Goal: Information Seeking & Learning: Learn about a topic

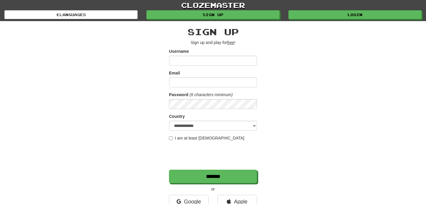
scroll to position [18, 0]
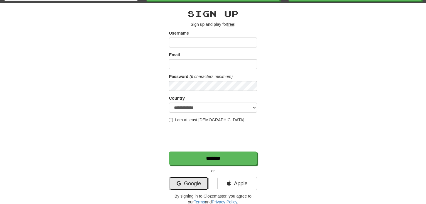
click at [196, 179] on link "Google" at bounding box center [189, 184] width 40 height 14
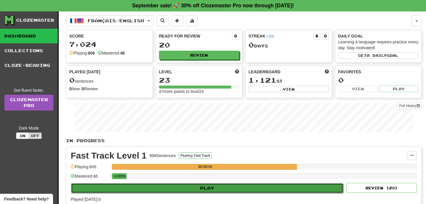
click at [301, 188] on button "Play" at bounding box center [207, 188] width 272 height 10
select select "**"
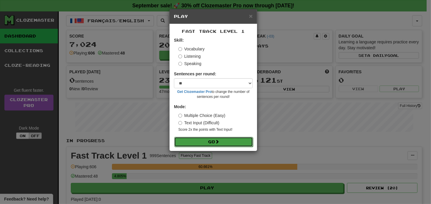
click at [248, 143] on button "Go" at bounding box center [213, 142] width 79 height 10
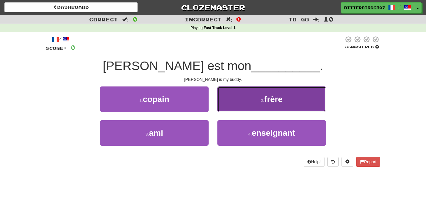
click at [241, 101] on button "2 . frère" at bounding box center [272, 100] width 109 height 26
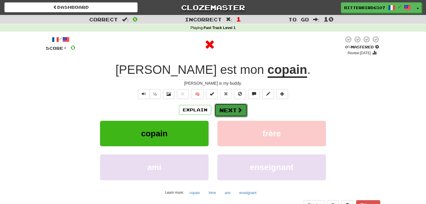
click at [243, 108] on button "Next" at bounding box center [231, 111] width 33 height 14
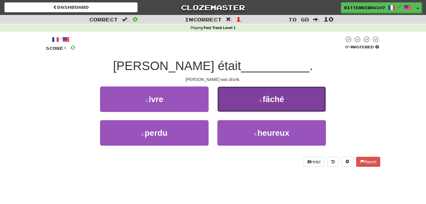
click at [256, 102] on button "2 . fâché" at bounding box center [272, 100] width 109 height 26
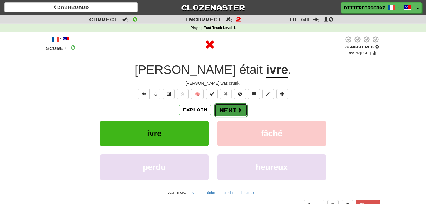
click at [239, 108] on span at bounding box center [239, 109] width 5 height 5
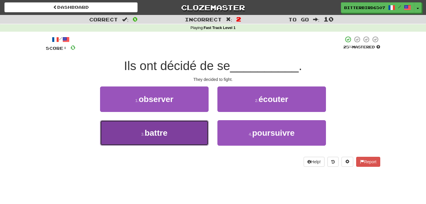
click at [167, 127] on button "3 . battre" at bounding box center [154, 133] width 109 height 26
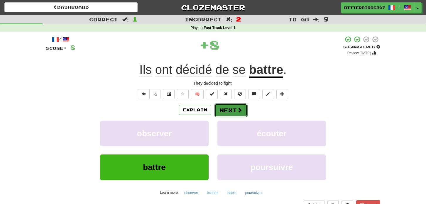
click at [238, 113] on button "Next" at bounding box center [231, 111] width 33 height 14
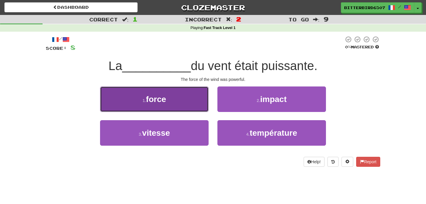
click at [203, 101] on button "1 . force" at bounding box center [154, 100] width 109 height 26
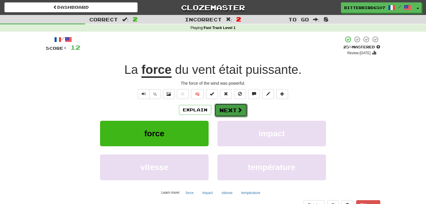
click at [233, 114] on button "Next" at bounding box center [231, 111] width 33 height 14
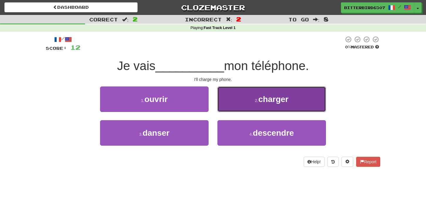
click at [234, 99] on button "2 . charger" at bounding box center [272, 100] width 109 height 26
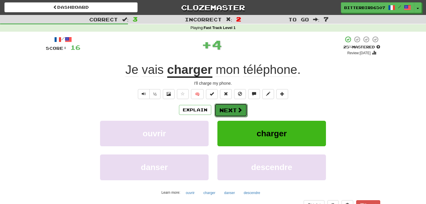
click at [235, 110] on button "Next" at bounding box center [231, 111] width 33 height 14
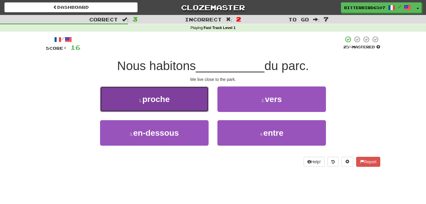
click at [195, 105] on button "1 . proche" at bounding box center [154, 100] width 109 height 26
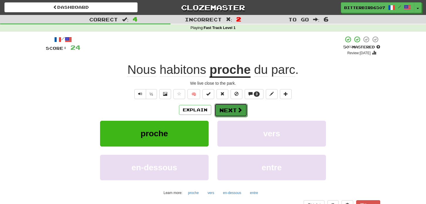
click at [239, 110] on span at bounding box center [239, 109] width 5 height 5
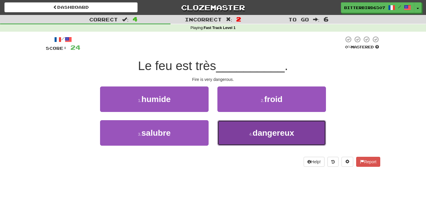
click at [243, 127] on button "4 . dangereux" at bounding box center [272, 133] width 109 height 26
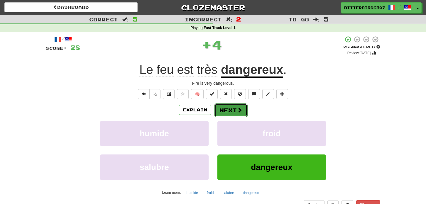
click at [232, 110] on button "Next" at bounding box center [231, 111] width 33 height 14
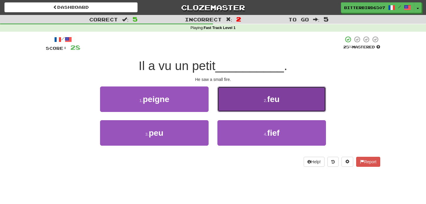
click at [242, 107] on button "2 . feu" at bounding box center [272, 100] width 109 height 26
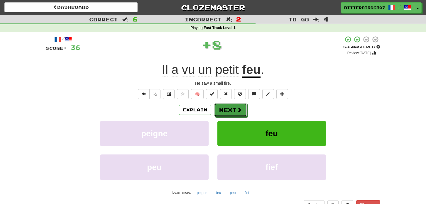
click at [242, 107] on span at bounding box center [239, 109] width 5 height 5
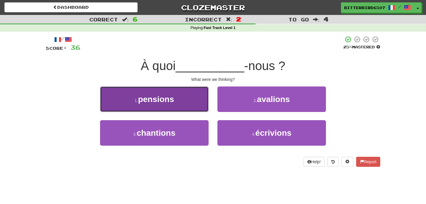
click at [201, 106] on button "1 . pensions" at bounding box center [154, 100] width 109 height 26
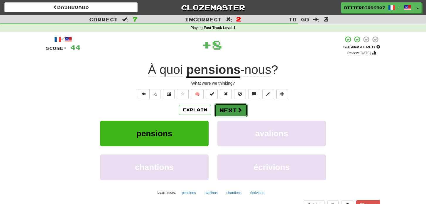
click at [242, 107] on button "Next" at bounding box center [231, 111] width 33 height 14
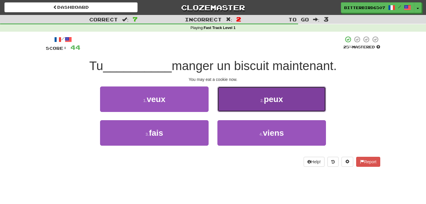
click at [255, 90] on button "2 . peux" at bounding box center [272, 100] width 109 height 26
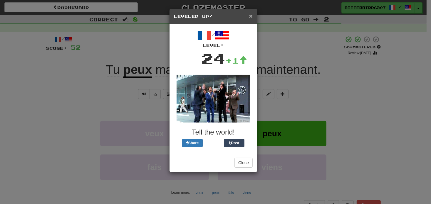
click at [251, 16] on span "×" at bounding box center [251, 16] width 4 height 7
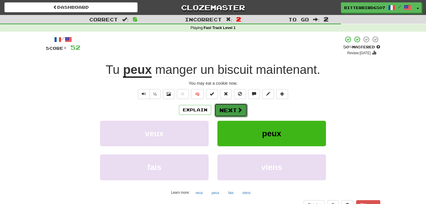
click at [237, 106] on button "Next" at bounding box center [231, 111] width 33 height 14
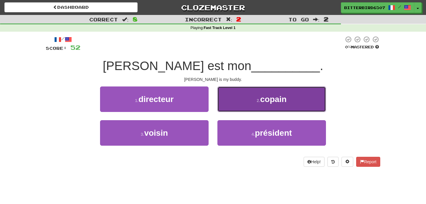
click at [244, 92] on button "2 . copain" at bounding box center [272, 100] width 109 height 26
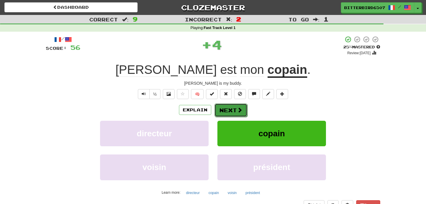
click at [239, 111] on span at bounding box center [239, 109] width 5 height 5
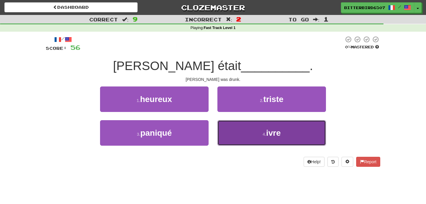
click at [262, 139] on button "4 . ivre" at bounding box center [272, 133] width 109 height 26
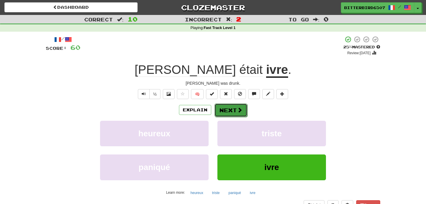
click at [225, 113] on button "Next" at bounding box center [231, 111] width 33 height 14
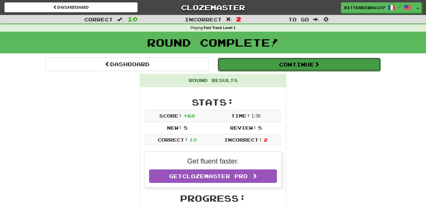
click at [306, 66] on button "Continue" at bounding box center [299, 65] width 163 height 14
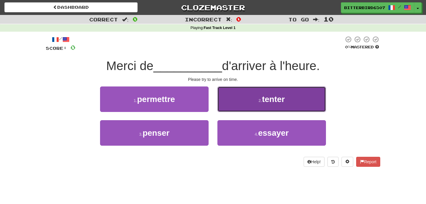
click at [250, 92] on button "2 . tenter" at bounding box center [272, 100] width 109 height 26
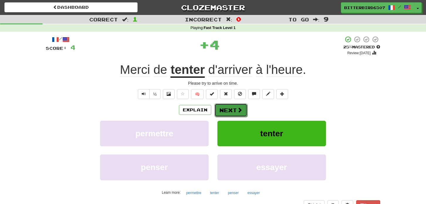
click at [235, 110] on button "Next" at bounding box center [231, 111] width 33 height 14
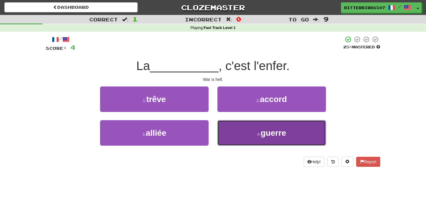
click at [233, 132] on button "4 . guerre" at bounding box center [272, 133] width 109 height 26
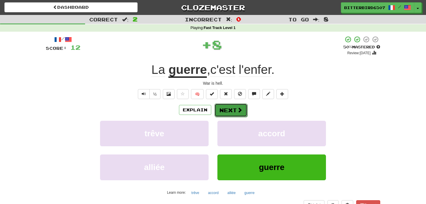
click at [233, 111] on button "Next" at bounding box center [231, 111] width 33 height 14
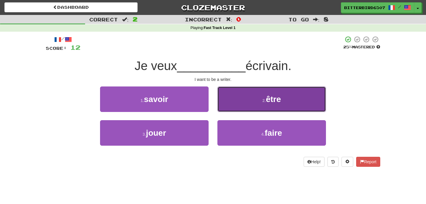
click at [241, 108] on button "2 . être" at bounding box center [272, 100] width 109 height 26
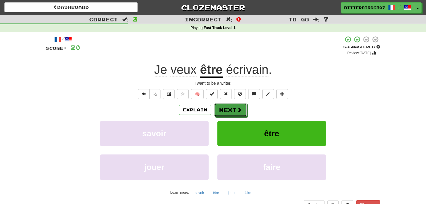
click at [241, 108] on span at bounding box center [239, 109] width 5 height 5
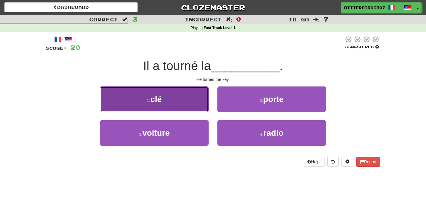
click at [187, 101] on button "1 . clé" at bounding box center [154, 100] width 109 height 26
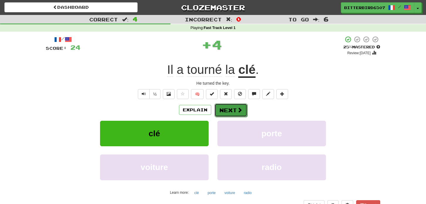
click at [233, 107] on button "Next" at bounding box center [231, 111] width 33 height 14
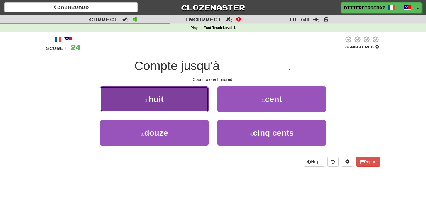
click at [179, 98] on button "1 . huit" at bounding box center [154, 100] width 109 height 26
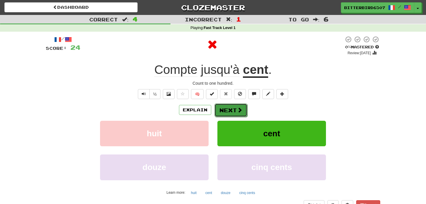
click at [230, 114] on button "Next" at bounding box center [231, 111] width 33 height 14
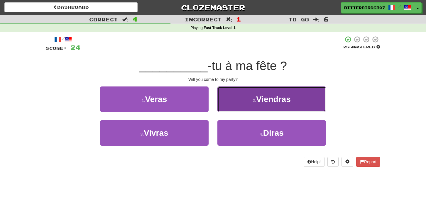
click at [235, 101] on button "2 . Viendras" at bounding box center [272, 100] width 109 height 26
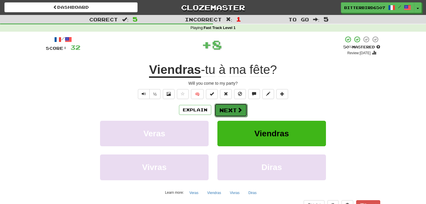
click at [235, 111] on button "Next" at bounding box center [231, 111] width 33 height 14
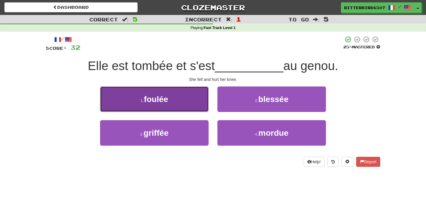
click at [188, 106] on button "1 . foulée" at bounding box center [154, 100] width 109 height 26
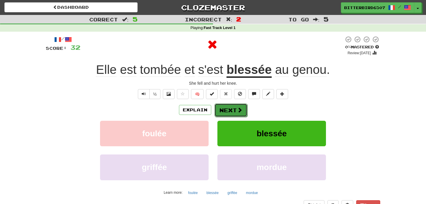
click at [235, 111] on button "Next" at bounding box center [231, 111] width 33 height 14
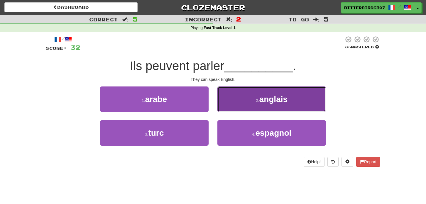
click at [261, 98] on span "anglais" at bounding box center [274, 99] width 28 height 9
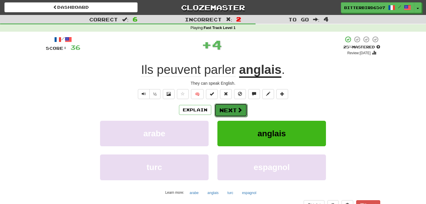
click at [232, 109] on button "Next" at bounding box center [231, 111] width 33 height 14
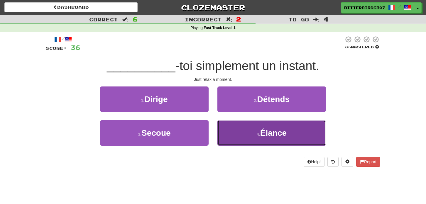
click at [237, 137] on button "4 . Élance" at bounding box center [272, 133] width 109 height 26
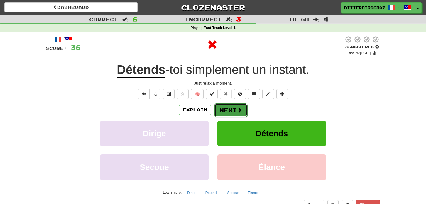
click at [237, 108] on span at bounding box center [239, 109] width 5 height 5
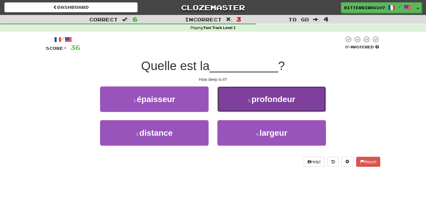
click at [254, 98] on span "profondeur" at bounding box center [274, 99] width 44 height 9
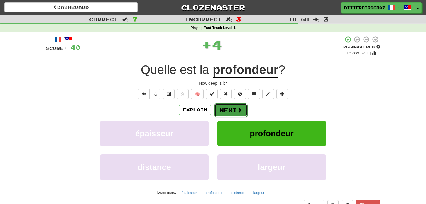
click at [240, 113] on button "Next" at bounding box center [231, 111] width 33 height 14
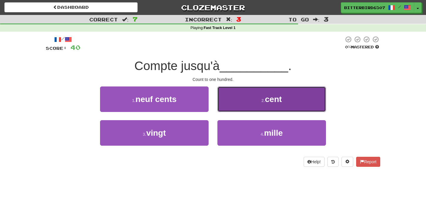
click at [263, 108] on button "2 . cent" at bounding box center [272, 100] width 109 height 26
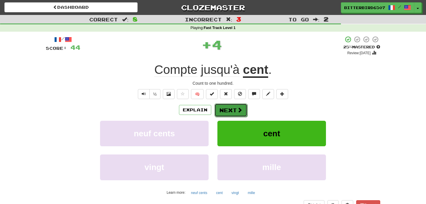
click at [244, 109] on button "Next" at bounding box center [231, 111] width 33 height 14
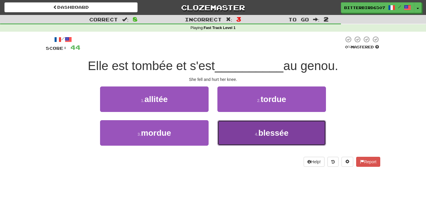
click at [240, 123] on button "4 . blessée" at bounding box center [272, 133] width 109 height 26
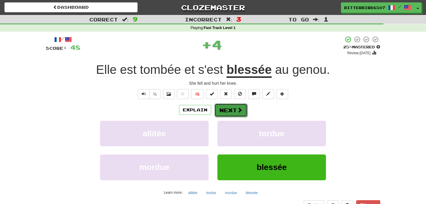
click at [238, 107] on button "Next" at bounding box center [231, 111] width 33 height 14
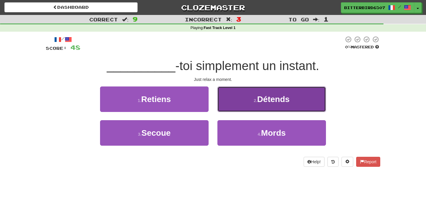
click at [238, 99] on button "2 . Détends" at bounding box center [272, 100] width 109 height 26
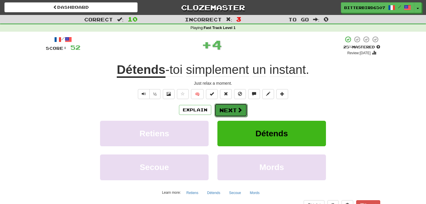
click at [230, 115] on button "Next" at bounding box center [231, 111] width 33 height 14
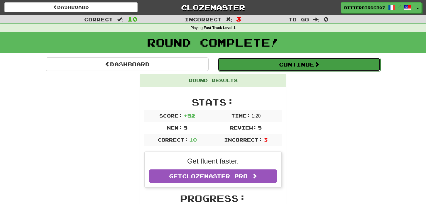
click at [242, 68] on button "Continue" at bounding box center [299, 65] width 163 height 14
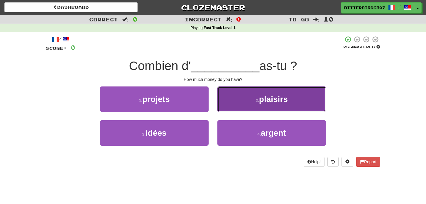
click at [264, 105] on button "2 . plaisirs" at bounding box center [272, 100] width 109 height 26
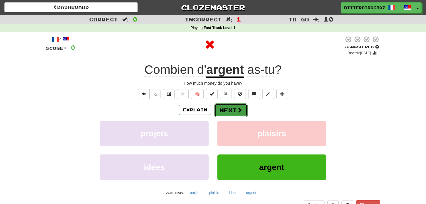
click at [221, 109] on button "Next" at bounding box center [231, 111] width 33 height 14
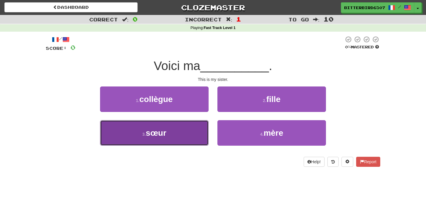
click at [177, 134] on button "3 . sœur" at bounding box center [154, 133] width 109 height 26
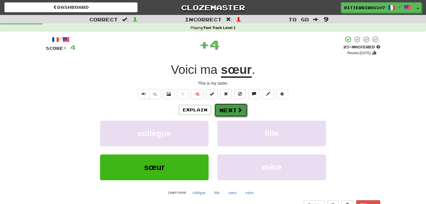
click at [237, 108] on span at bounding box center [239, 109] width 5 height 5
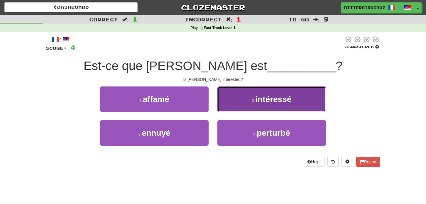
click at [226, 108] on button "2 . intéressé" at bounding box center [272, 100] width 109 height 26
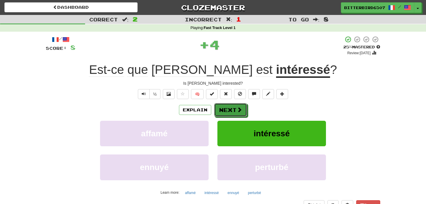
click at [226, 108] on button "Next" at bounding box center [230, 110] width 33 height 14
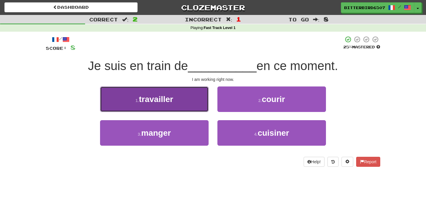
click at [188, 111] on button "1 . travailler" at bounding box center [154, 100] width 109 height 26
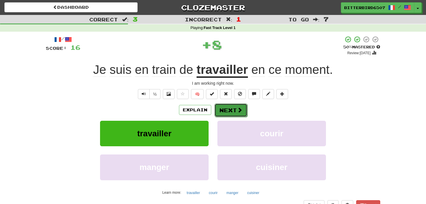
click at [240, 112] on span at bounding box center [239, 109] width 5 height 5
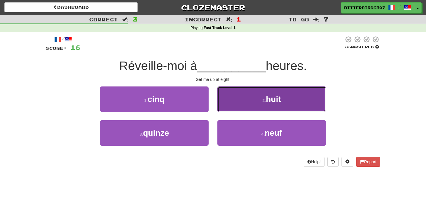
click at [273, 95] on span "huit" at bounding box center [273, 99] width 15 height 9
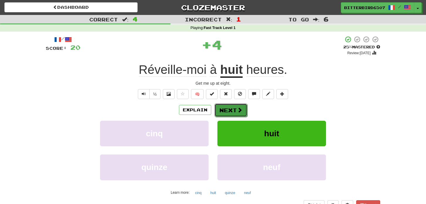
click at [243, 107] on button "Next" at bounding box center [231, 111] width 33 height 14
